Goal: Task Accomplishment & Management: Use online tool/utility

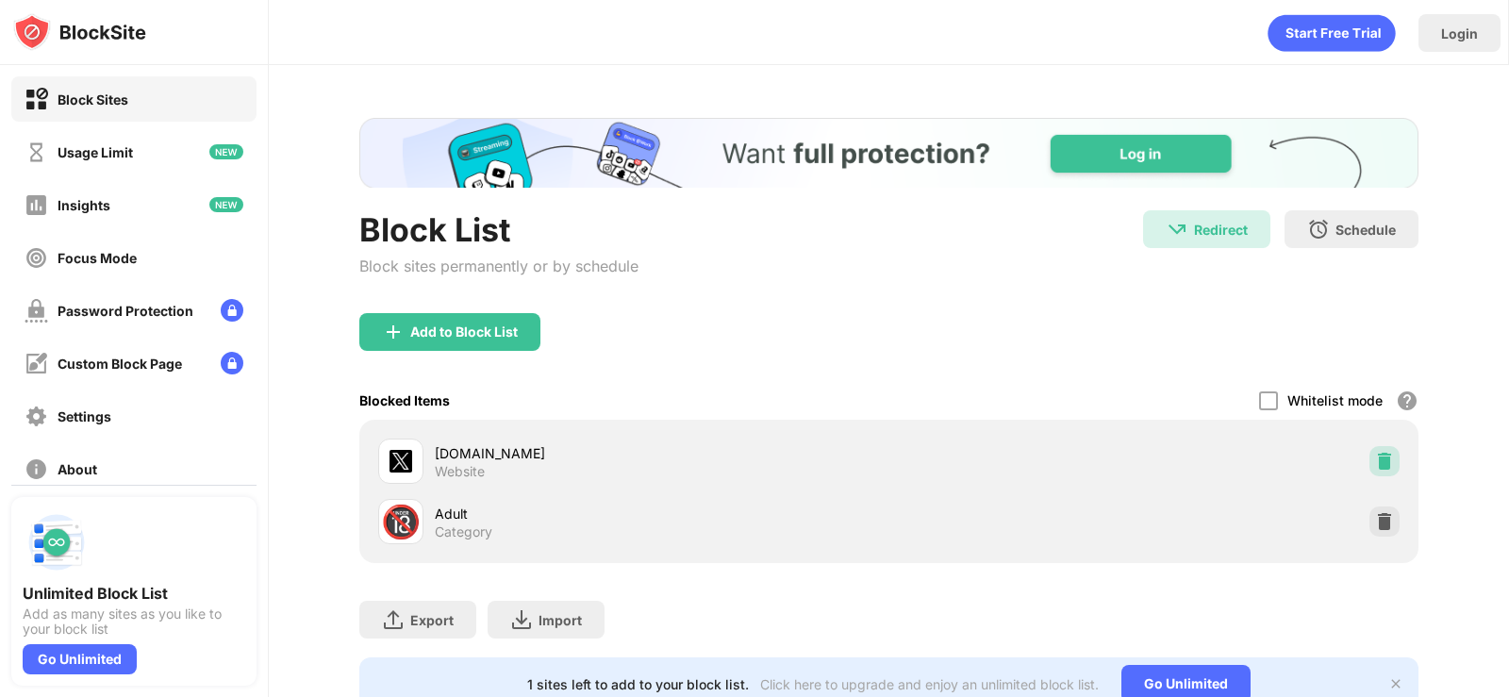
click at [1375, 455] on img at bounding box center [1384, 461] width 19 height 19
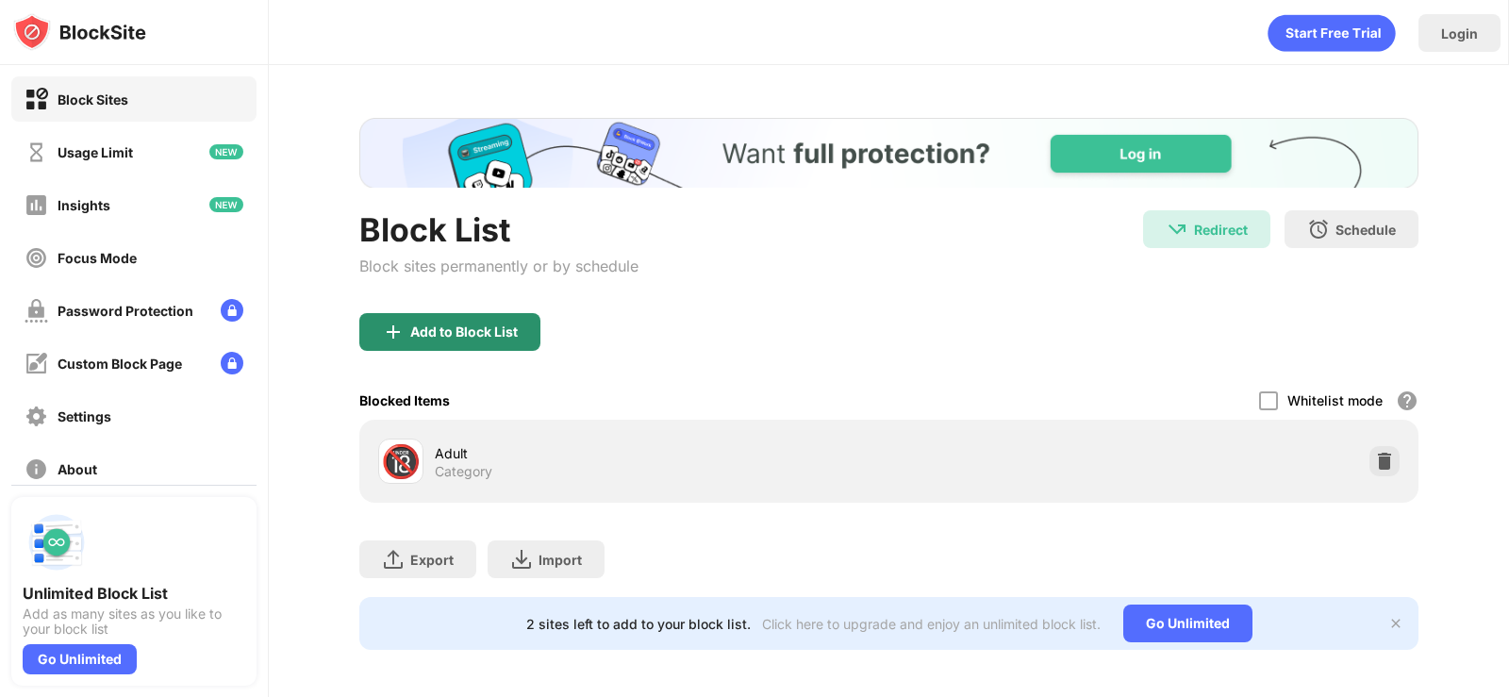
click at [492, 321] on div "Add to Block List" at bounding box center [449, 332] width 181 height 38
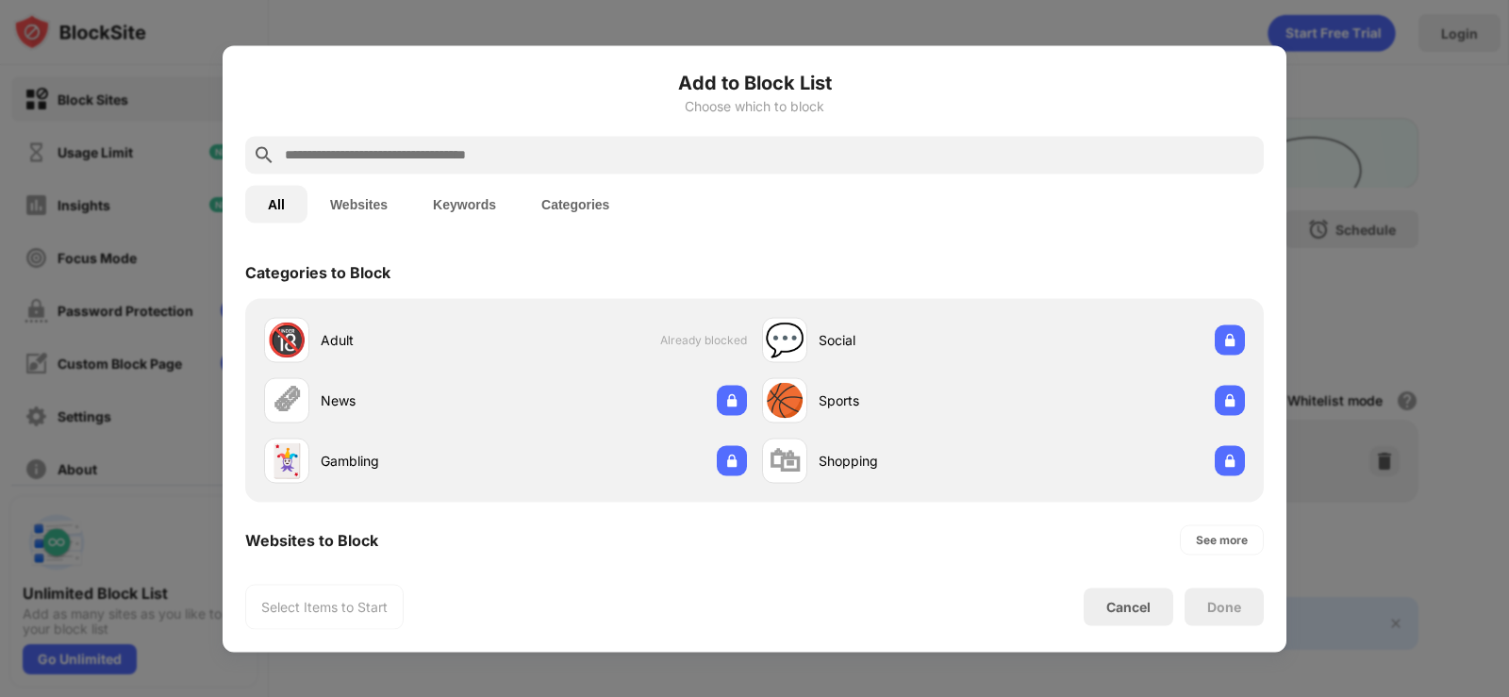
click at [482, 159] on input "text" at bounding box center [770, 154] width 974 height 23
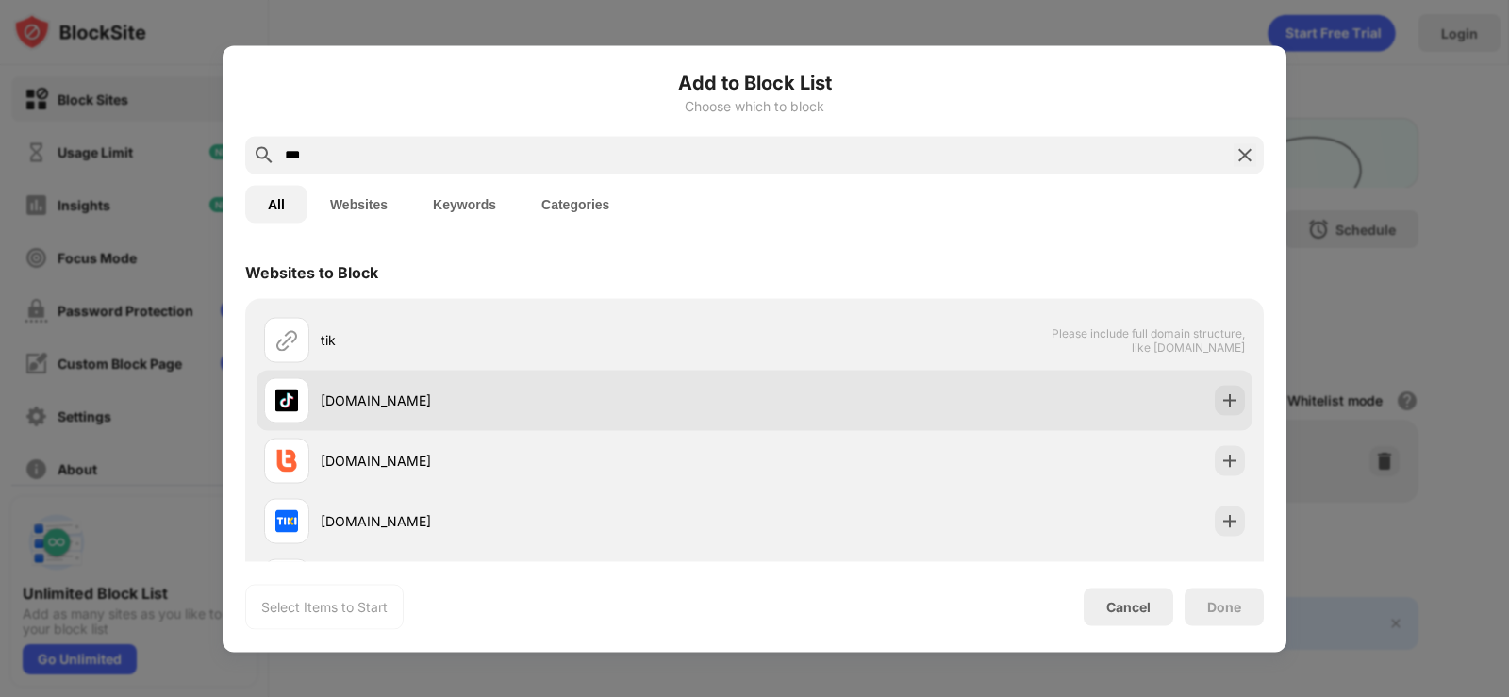
type input "***"
click at [415, 399] on div "[DOMAIN_NAME]" at bounding box center [538, 401] width 434 height 20
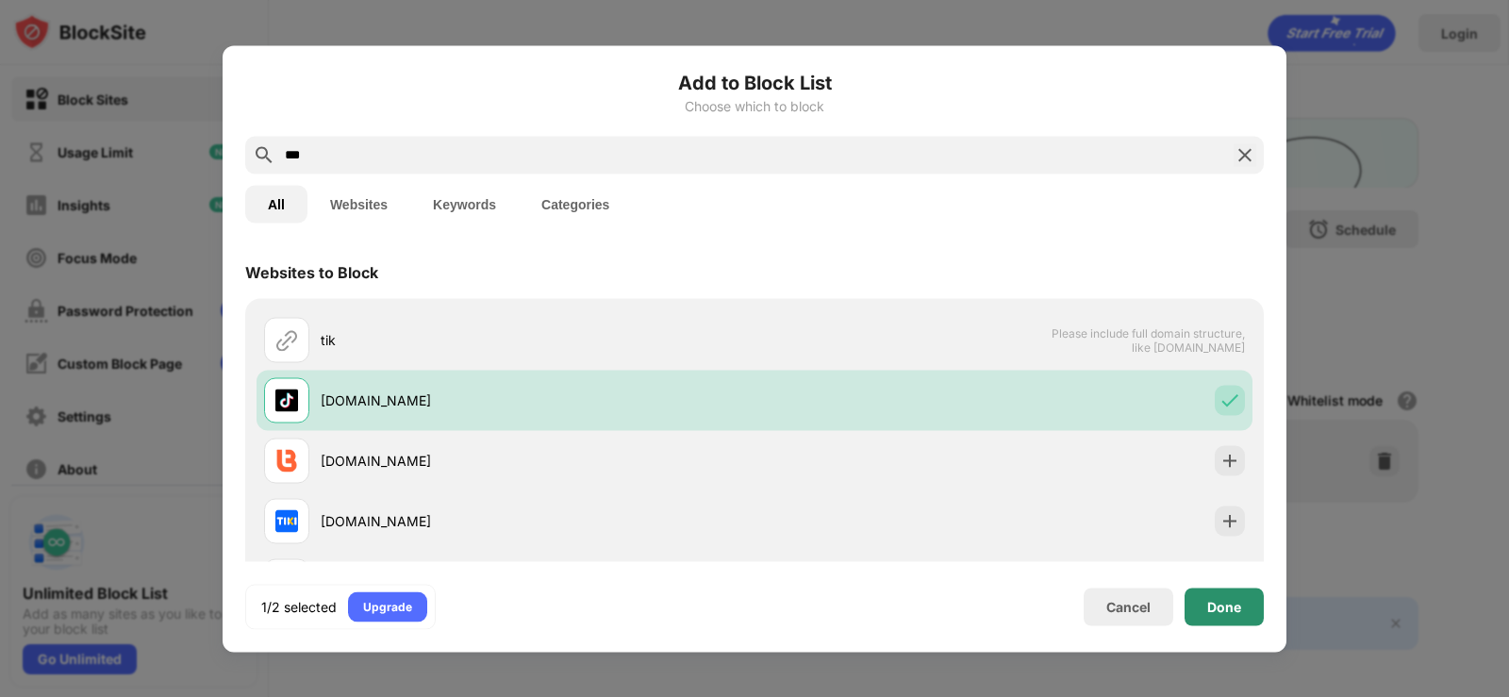
click at [1223, 601] on div "Done" at bounding box center [1225, 606] width 34 height 15
